Goal: Use online tool/utility: Utilize a website feature to perform a specific function

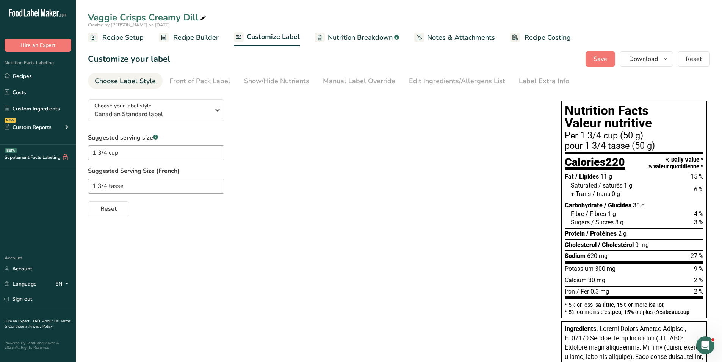
click at [127, 83] on div "Choose Label Style" at bounding box center [125, 81] width 61 height 10
click at [126, 81] on div "Choose Label Style" at bounding box center [125, 81] width 61 height 10
click at [180, 81] on div "Front of Pack Label" at bounding box center [199, 81] width 61 height 10
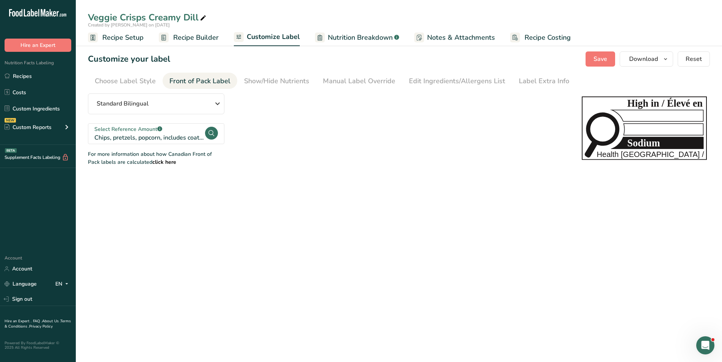
click at [225, 84] on div "Front of Pack Label" at bounding box center [199, 81] width 61 height 10
click at [133, 40] on span "Recipe Setup" at bounding box center [122, 38] width 41 height 10
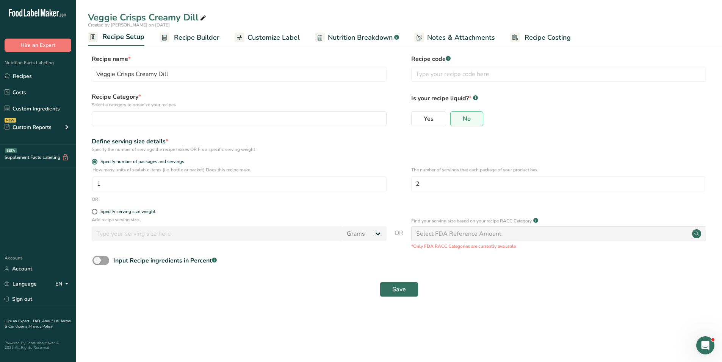
click at [174, 40] on span "Recipe Builder" at bounding box center [196, 38] width 45 height 10
